Goal: Task Accomplishment & Management: Manage account settings

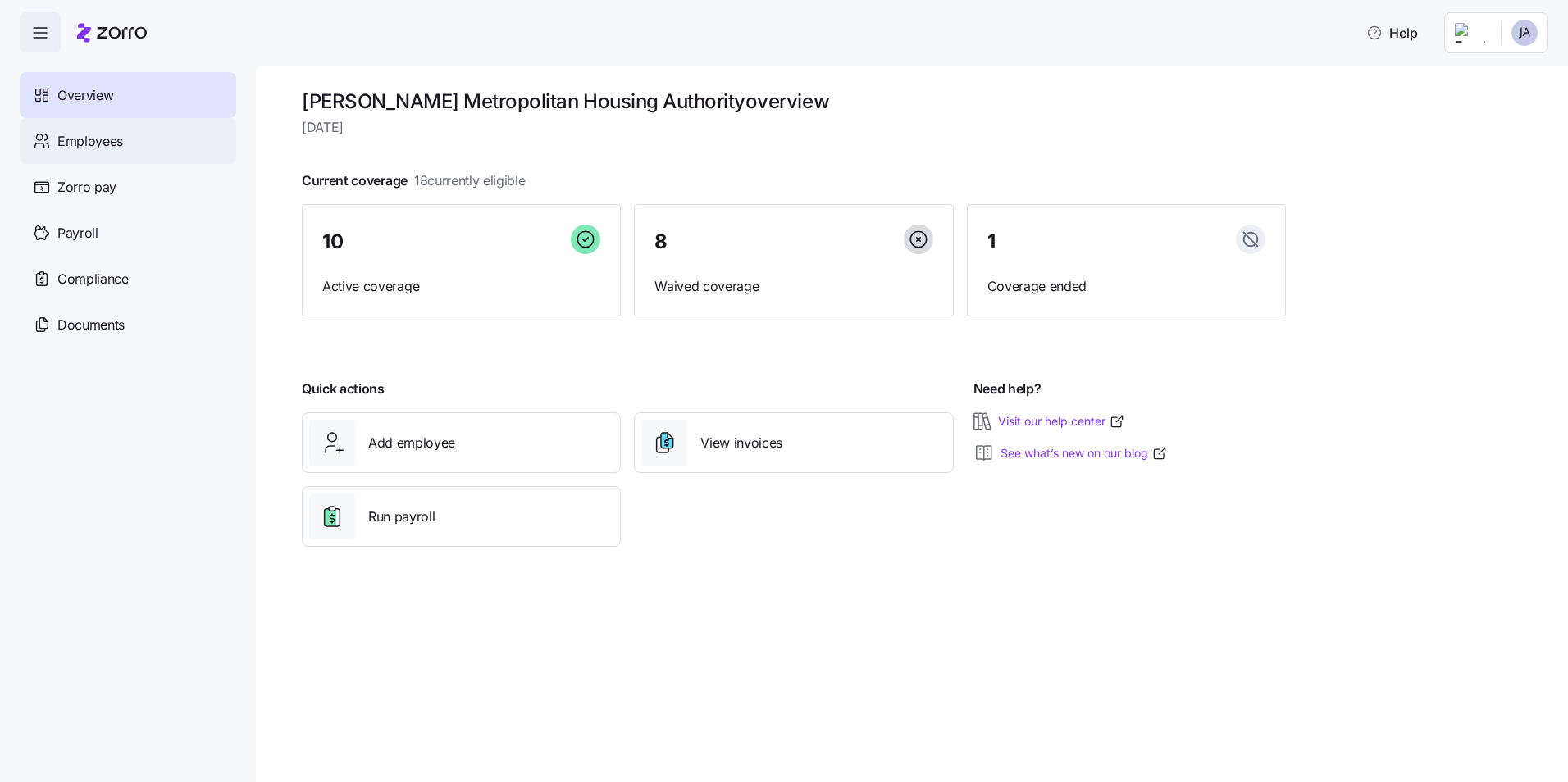
click at [97, 145] on span "Employees" at bounding box center [90, 141] width 65 height 21
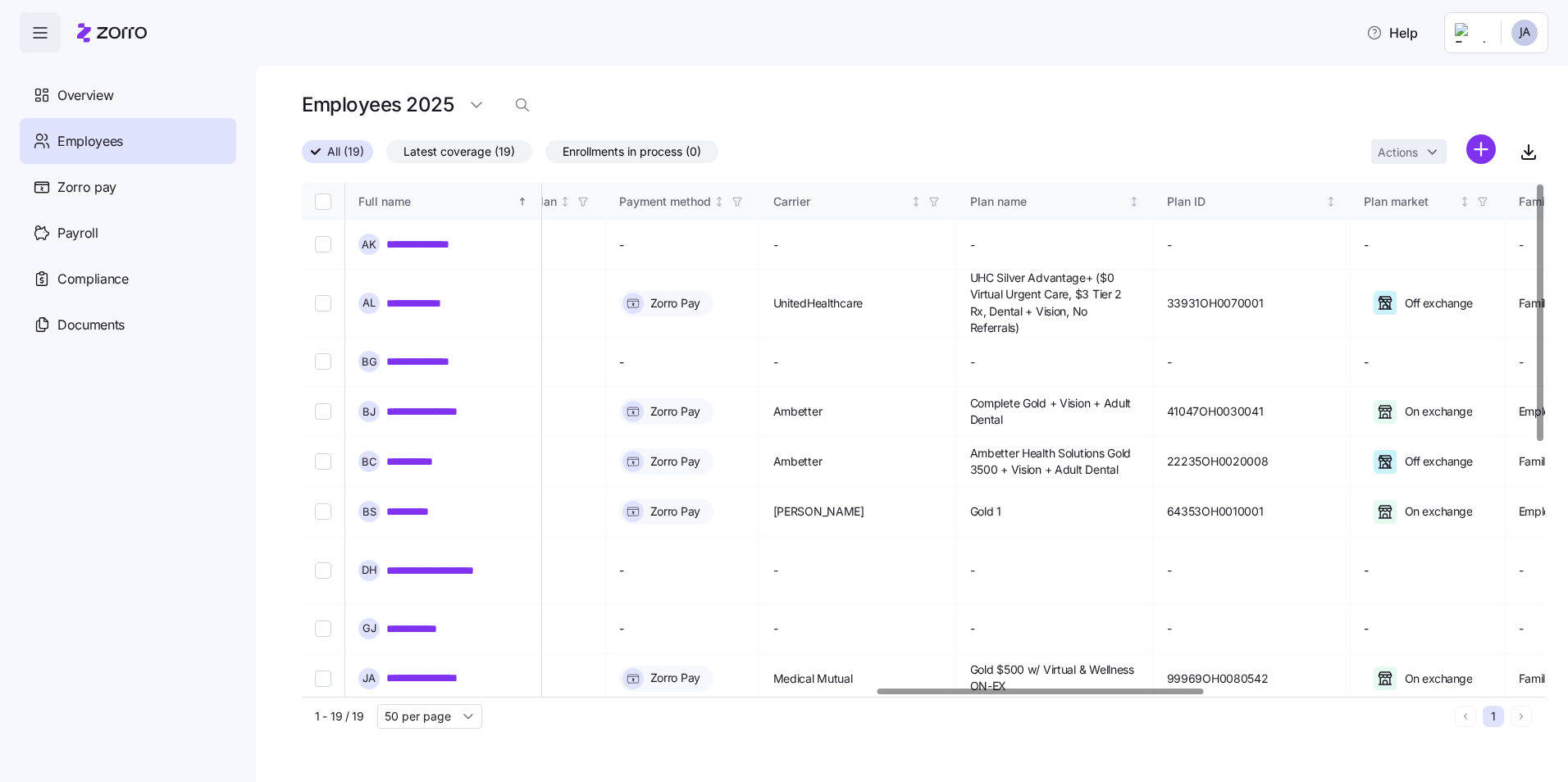
scroll to position [0, 2232]
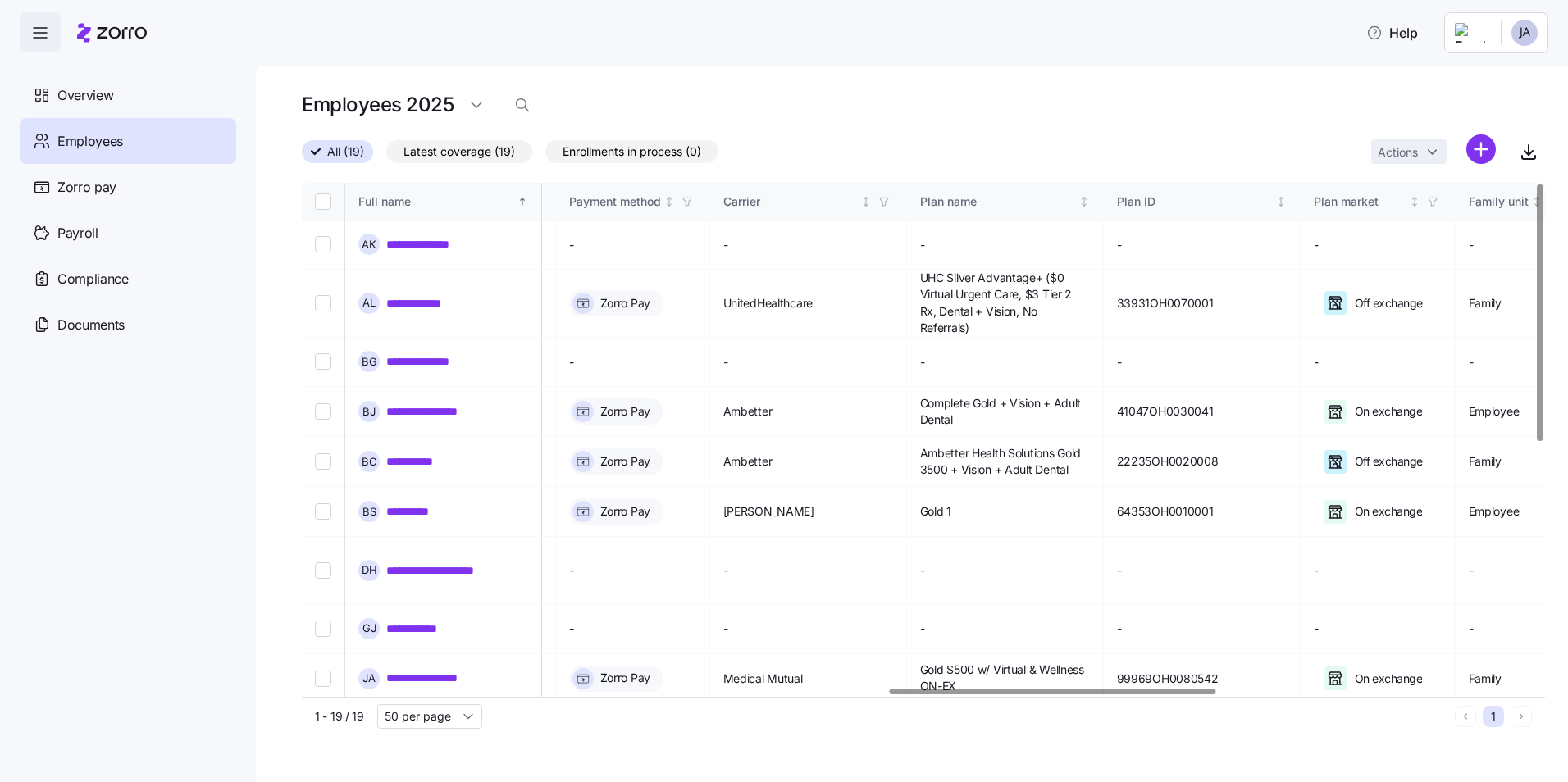
click at [621, 416] on div at bounding box center [1052, 691] width 327 height 5
click at [621, 153] on icon "button" at bounding box center [1528, 153] width 8 height 5
click at [621, 74] on div "**********" at bounding box center [912, 423] width 1312 height 720
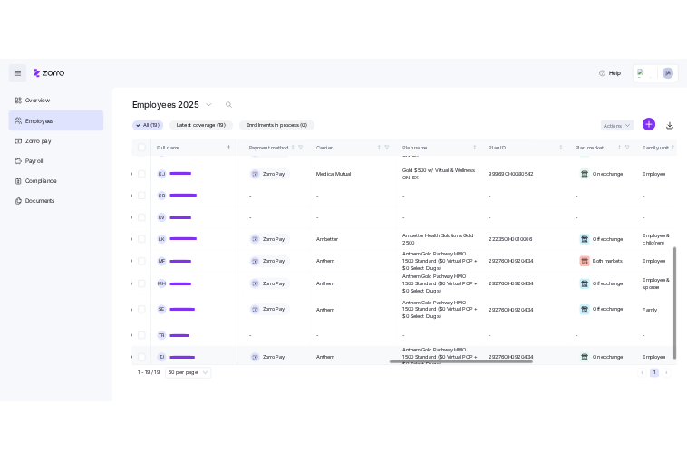
scroll to position [543, 2467]
